Goal: Navigation & Orientation: Find specific page/section

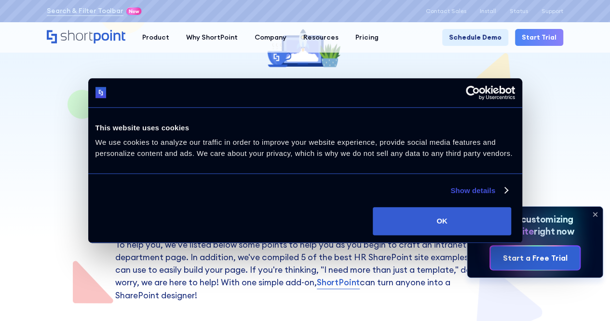
scroll to position [193, 0]
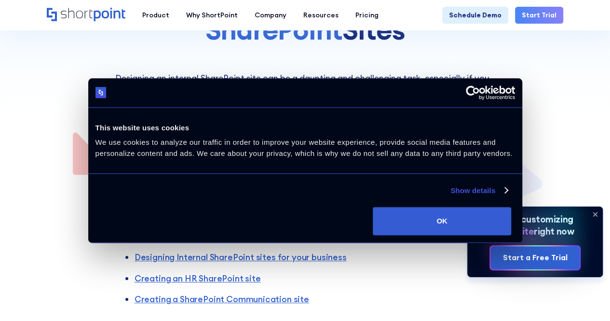
drag, startPoint x: 564, startPoint y: 237, endPoint x: 420, endPoint y: 212, distance: 145.3
click at [511, 235] on button "OK" at bounding box center [442, 221] width 138 height 28
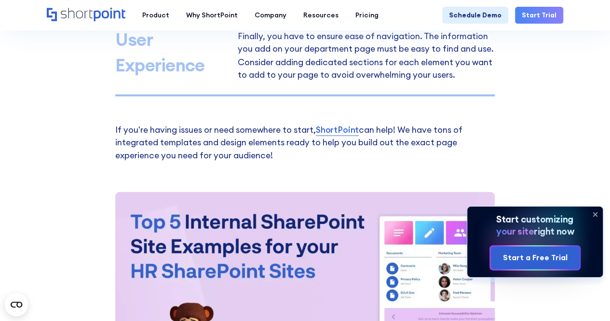
scroll to position [868, 0]
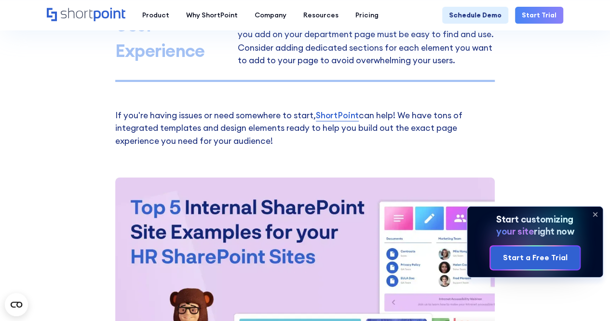
click at [592, 215] on icon at bounding box center [594, 213] width 15 height 15
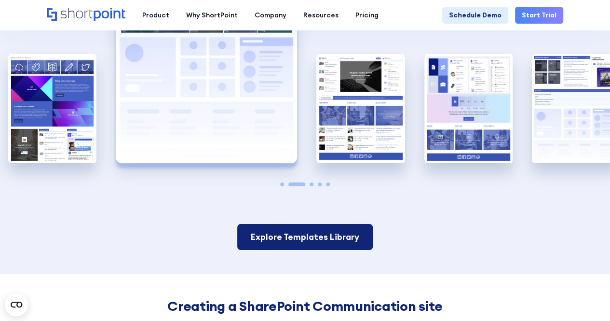
scroll to position [1753, 0]
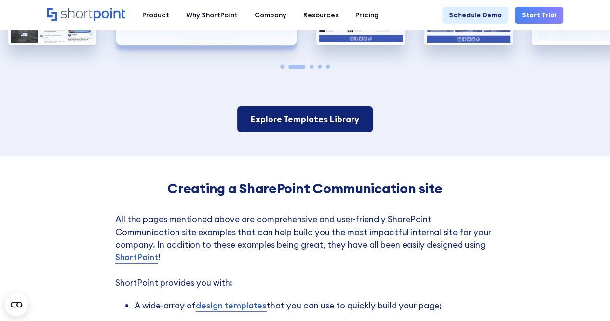
click at [348, 126] on link "Explore Templates Library" at bounding box center [304, 119] width 135 height 26
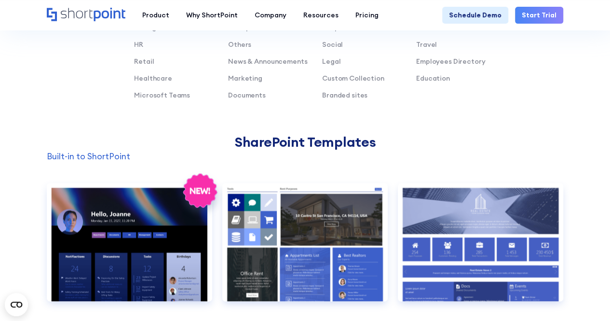
scroll to position [723, 0]
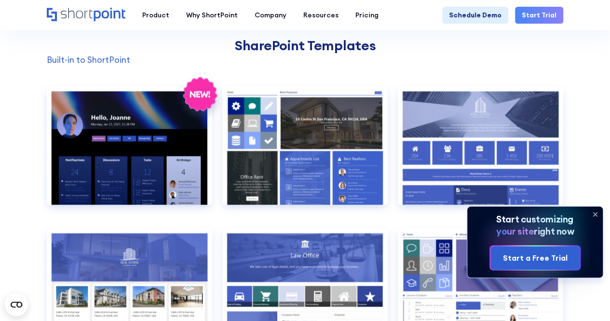
click at [590, 214] on icon at bounding box center [594, 213] width 15 height 15
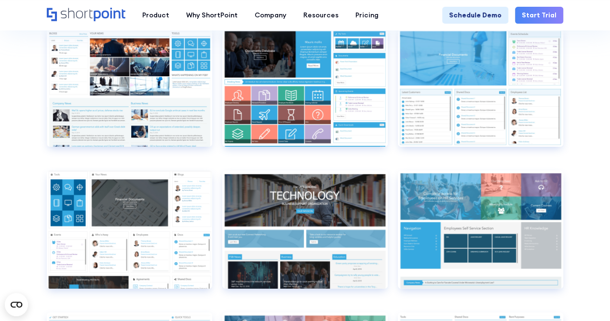
scroll to position [3712, 0]
